Goal: Understand process/instructions

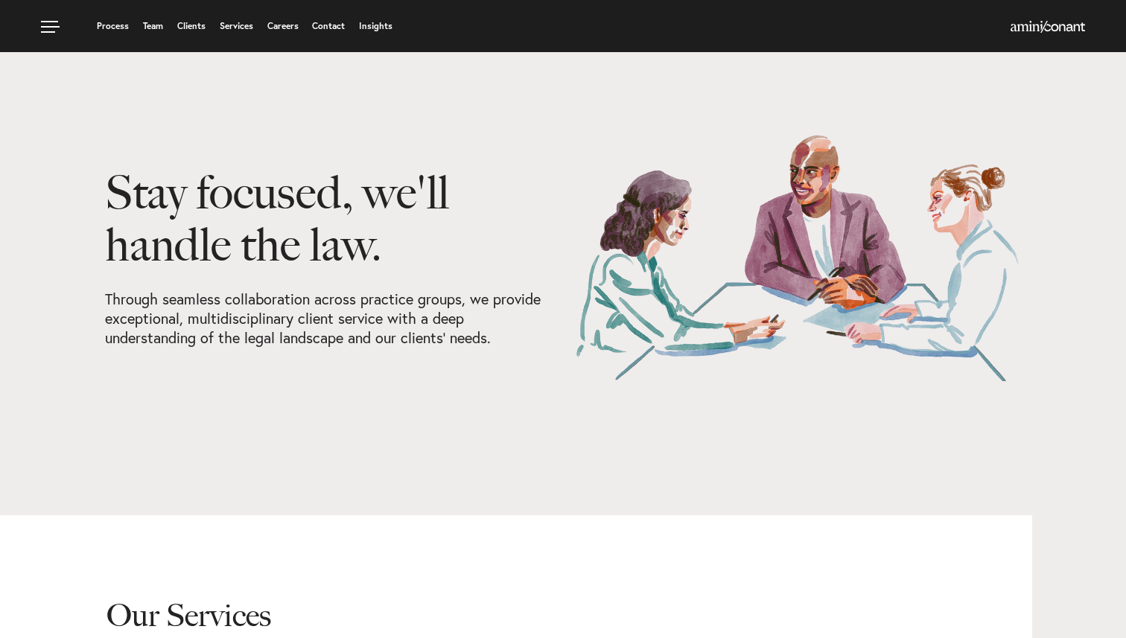
click at [1047, 34] on div at bounding box center [963, 28] width 244 height 19
click at [1034, 26] on img at bounding box center [1047, 27] width 74 height 12
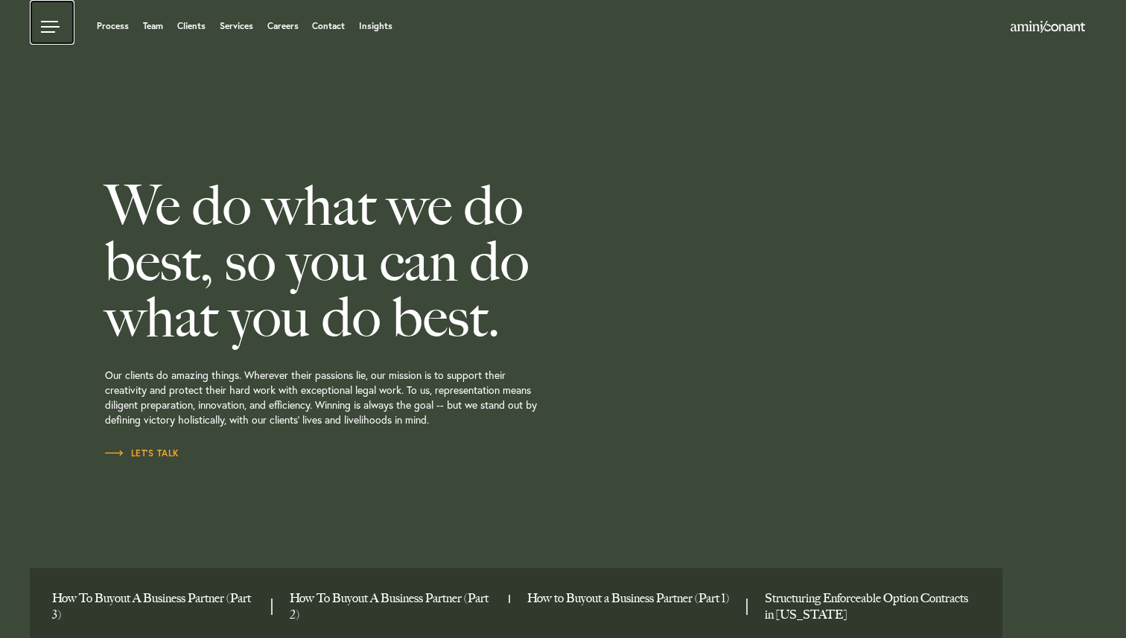
click at [48, 24] on link at bounding box center [52, 22] width 45 height 45
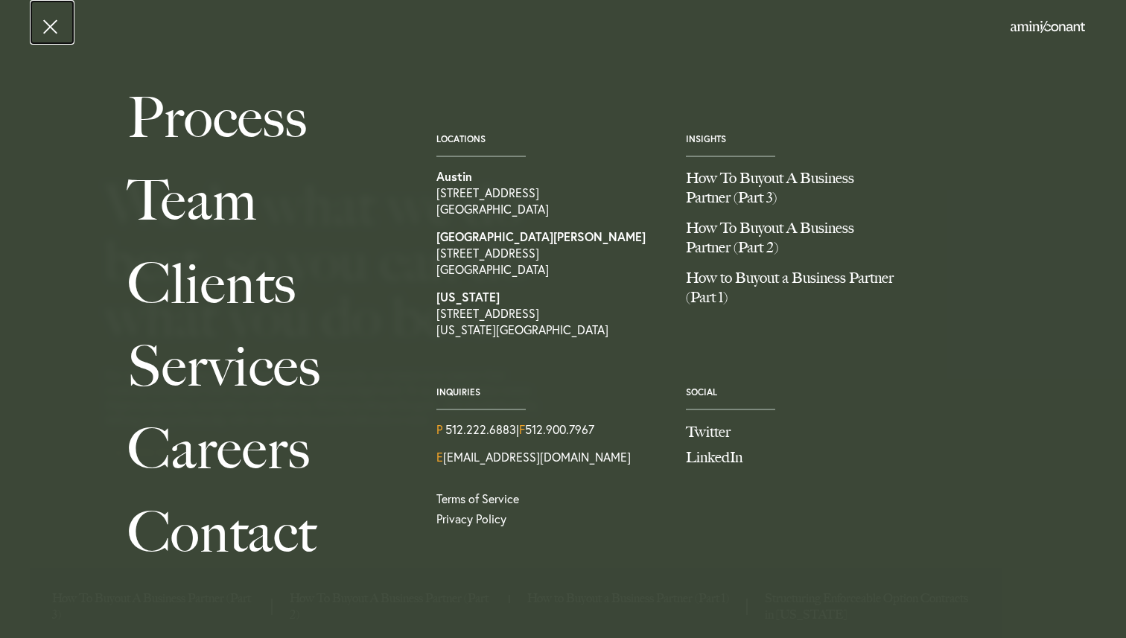
click at [48, 24] on link at bounding box center [52, 22] width 45 height 45
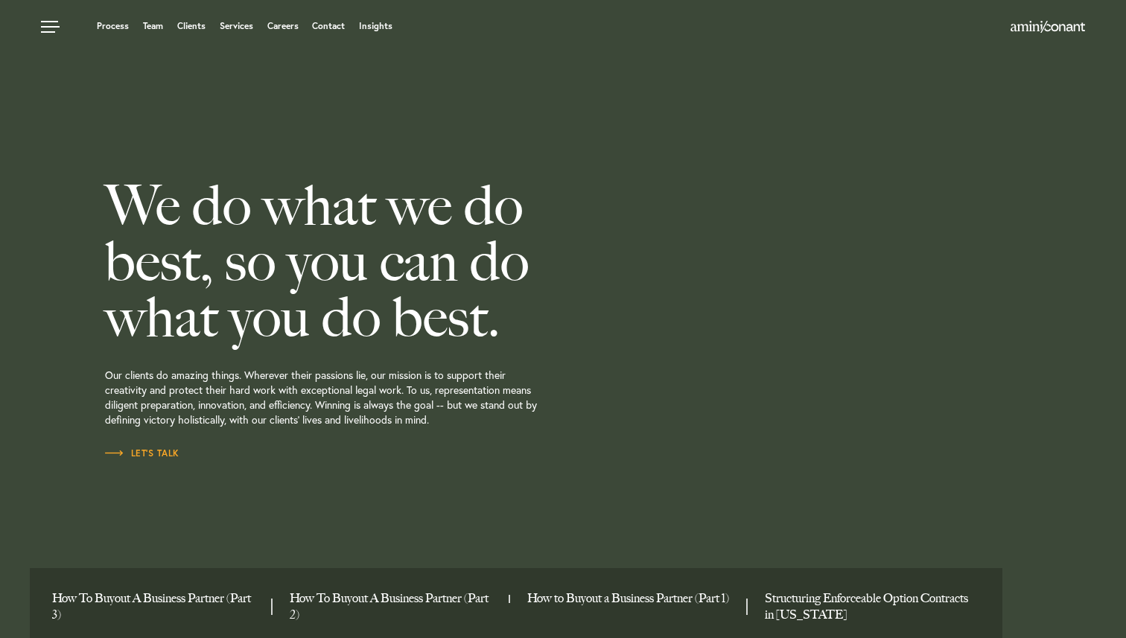
click at [95, 21] on ul "Process Team Clients Services Careers Contact Insights" at bounding box center [429, 26] width 777 height 15
click at [106, 24] on link "Process" at bounding box center [113, 26] width 32 height 9
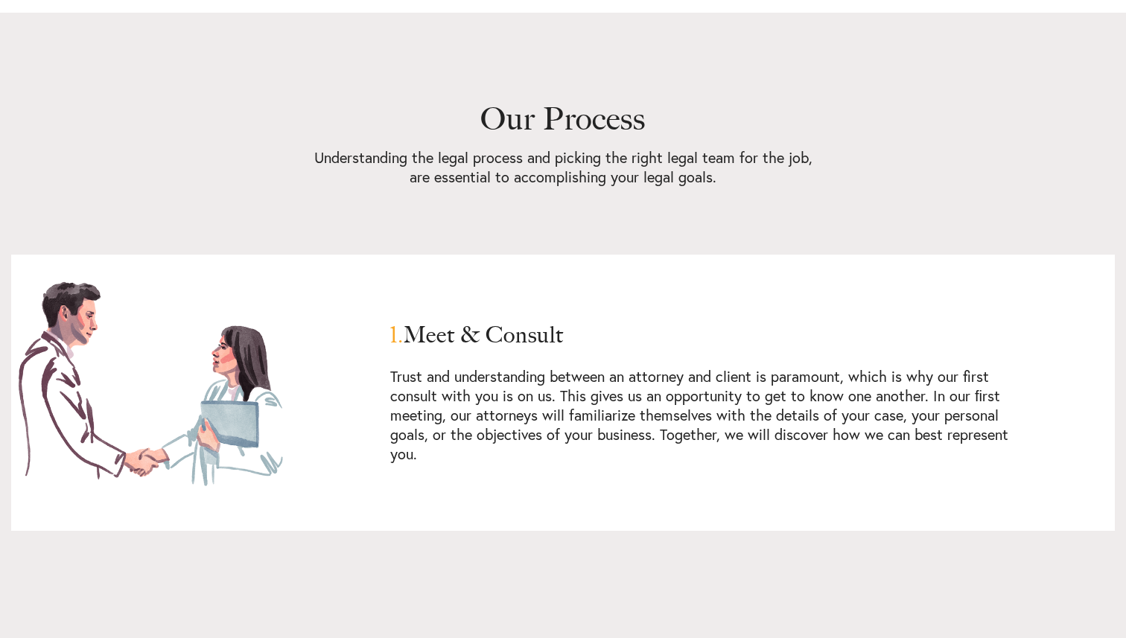
scroll to position [540, 0]
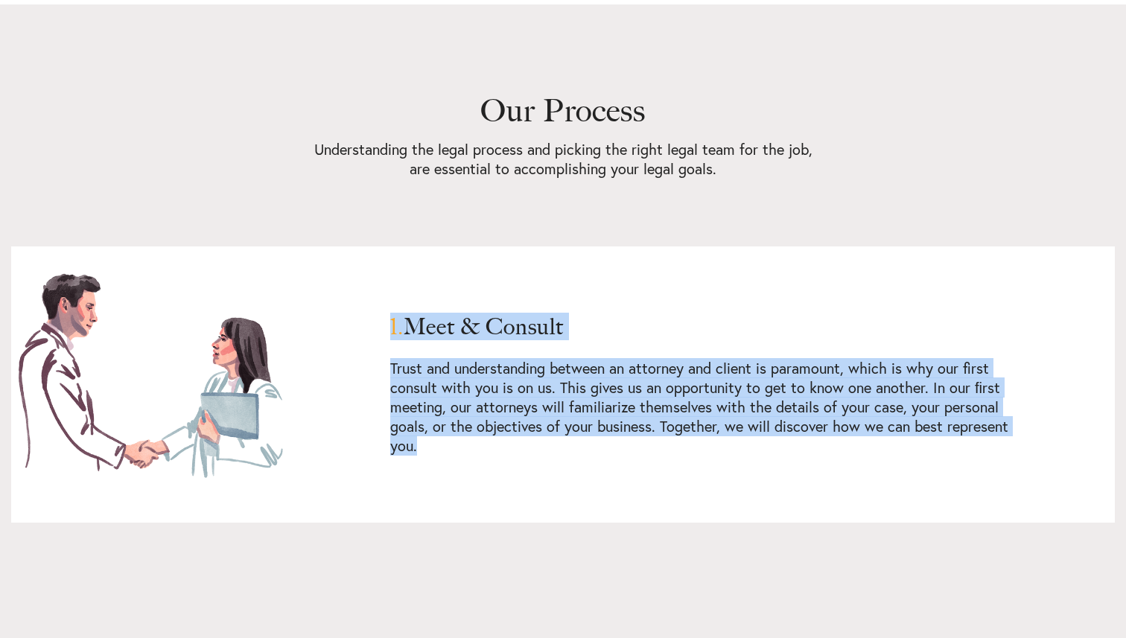
drag, startPoint x: 448, startPoint y: 100, endPoint x: 785, endPoint y: 186, distance: 348.2
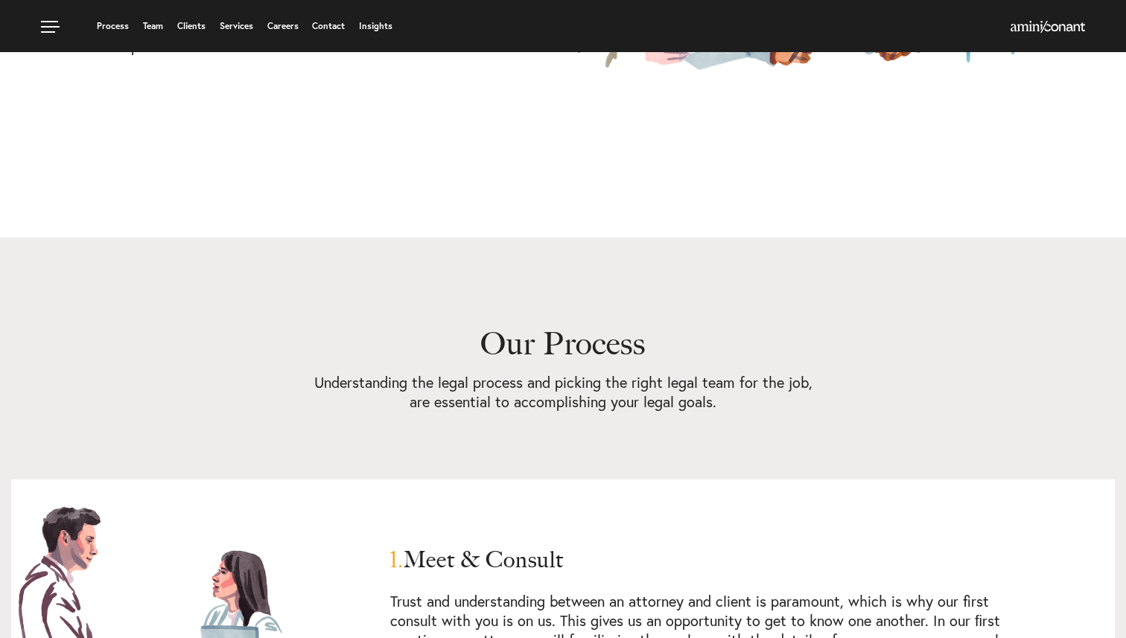
scroll to position [0, 0]
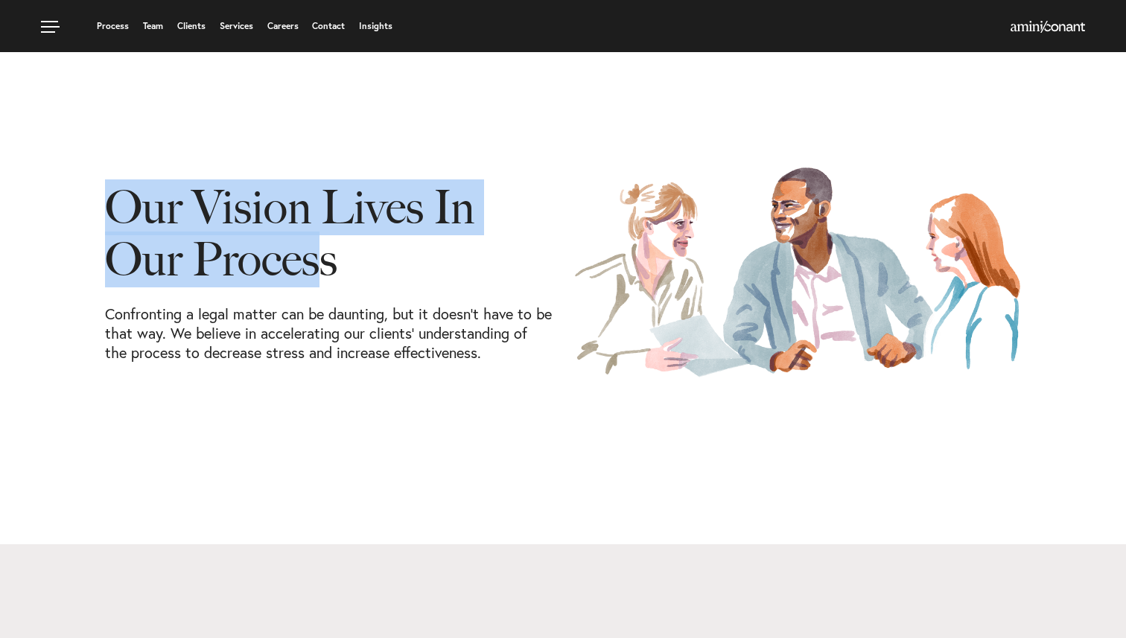
drag, startPoint x: 106, startPoint y: 206, endPoint x: 336, endPoint y: 276, distance: 240.5
click at [336, 276] on h1 "Our Vision Lives In Our Process" at bounding box center [328, 243] width 447 height 123
click at [364, 273] on h1 "Our Vision Lives In Our Process" at bounding box center [328, 243] width 447 height 123
drag, startPoint x: 364, startPoint y: 273, endPoint x: 69, endPoint y: 181, distance: 309.5
click at [69, 181] on div "Our Vision Lives In Our Process Confronting a legal matter can be daunting, but…" at bounding box center [563, 272] width 1126 height 276
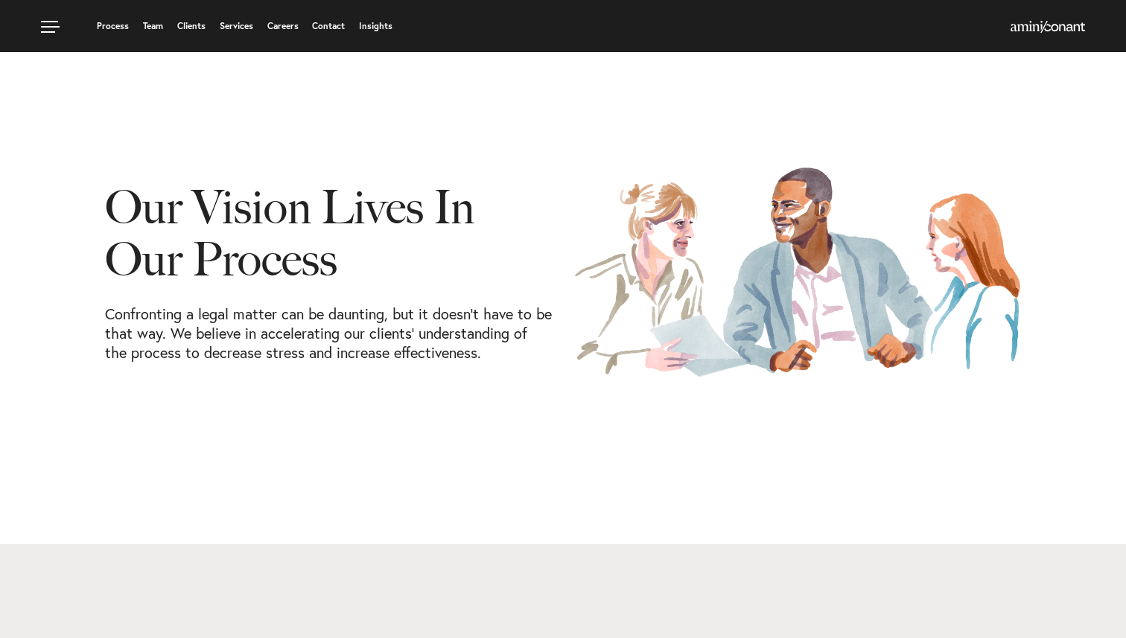
click at [80, 181] on div "Our Vision Lives In Our Process Confronting a legal matter can be daunting, but…" at bounding box center [563, 272] width 1126 height 276
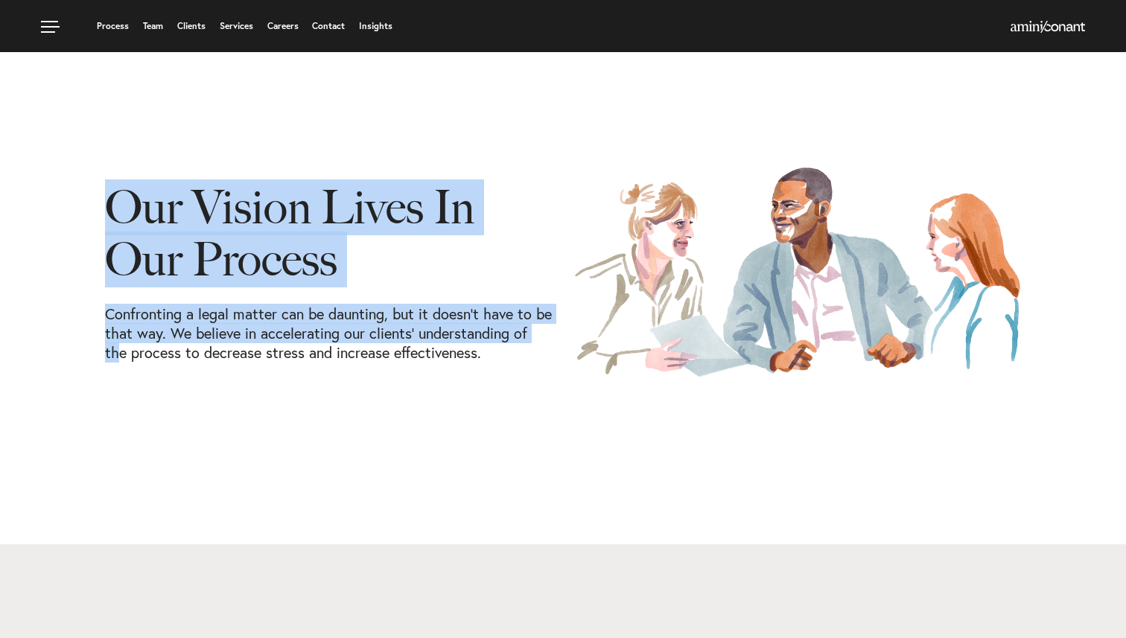
drag, startPoint x: 80, startPoint y: 181, endPoint x: 540, endPoint y: 327, distance: 482.0
click at [540, 327] on div "Our Vision Lives In Our Process Confronting a legal matter can be daunting, but…" at bounding box center [563, 272] width 1126 height 276
click at [556, 264] on div "Our Vision Lives In Our Process Confronting a legal matter can be daunting, but…" at bounding box center [328, 272] width 469 height 276
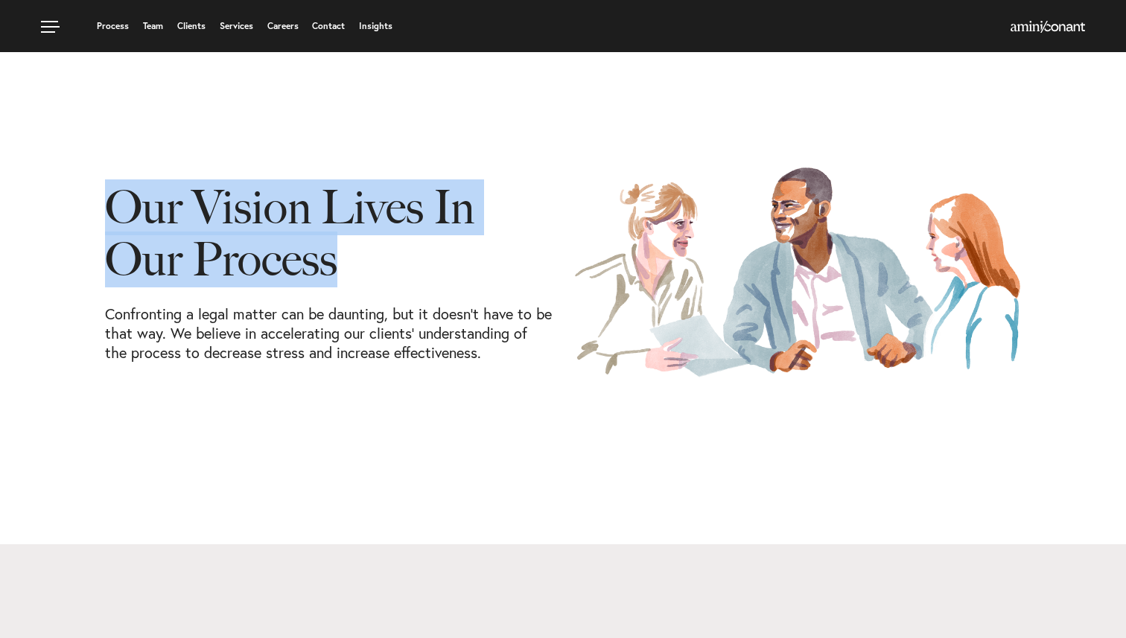
drag, startPoint x: 449, startPoint y: 271, endPoint x: 104, endPoint y: 186, distance: 355.8
click at [104, 186] on div "Our Vision Lives In Our Process Confronting a legal matter can be daunting, but…" at bounding box center [328, 272] width 469 height 276
drag, startPoint x: 89, startPoint y: 208, endPoint x: 360, endPoint y: 271, distance: 277.4
click at [360, 271] on div "Our Vision Lives In Our Process Confronting a legal matter can be daunting, but…" at bounding box center [563, 272] width 1126 height 276
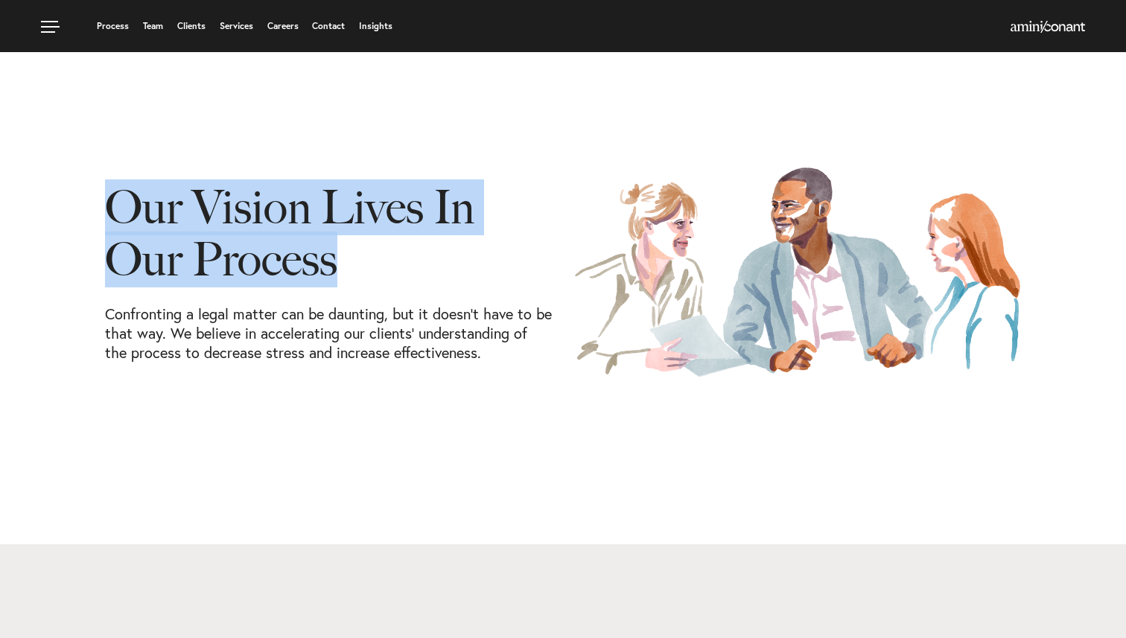
click at [360, 271] on h1 "Our Vision Lives In Our Process" at bounding box center [328, 243] width 447 height 123
drag, startPoint x: 360, startPoint y: 271, endPoint x: 69, endPoint y: 211, distance: 296.6
click at [69, 211] on div "Our Vision Lives In Our Process Confronting a legal matter can be daunting, but…" at bounding box center [563, 272] width 1126 height 276
